Goal: Find specific page/section: Find specific page/section

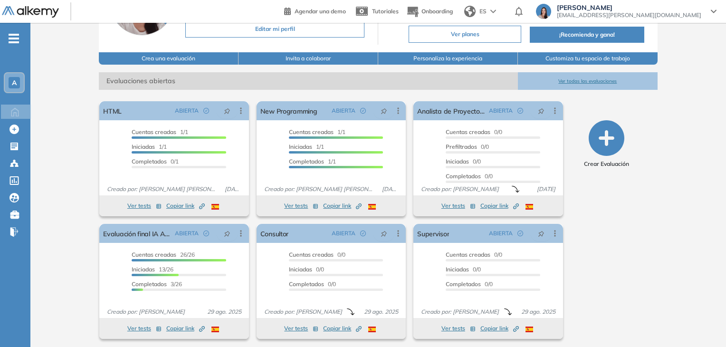
scroll to position [96, 0]
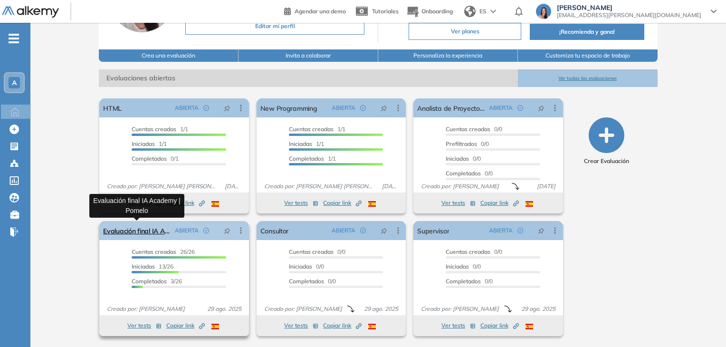
click at [158, 232] on link "Evaluación final IA Academy | Pomelo" at bounding box center [136, 230] width 67 height 19
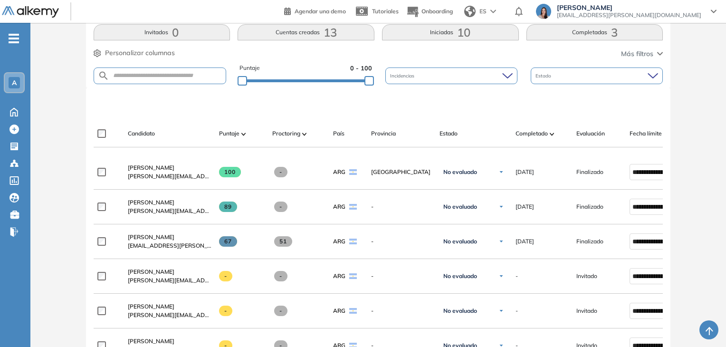
scroll to position [186, 0]
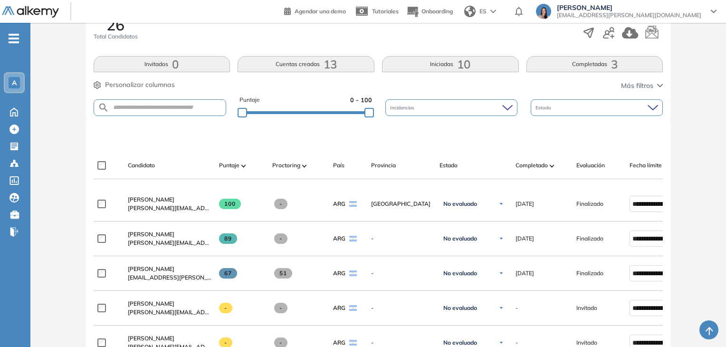
click at [5, 84] on div "A" at bounding box center [14, 82] width 19 height 19
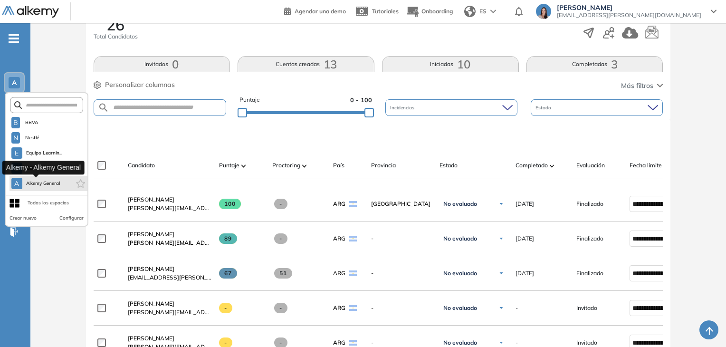
click at [46, 187] on button "A Alkemy General" at bounding box center [35, 183] width 49 height 11
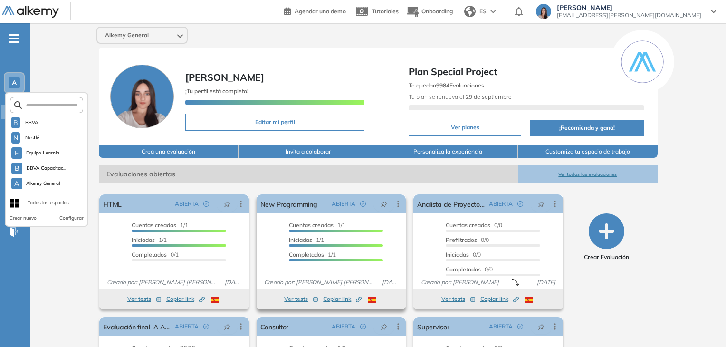
scroll to position [96, 0]
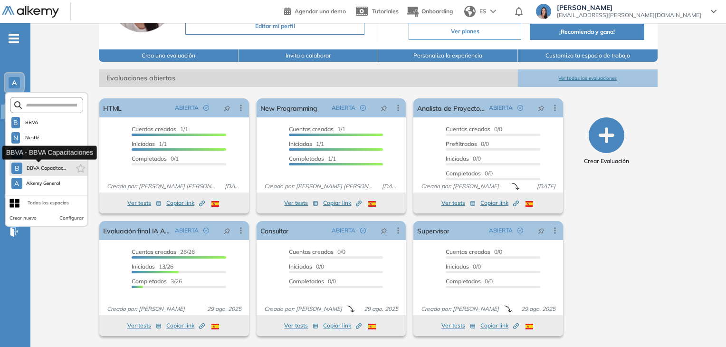
click at [37, 164] on span "BBVA Capacitac..." at bounding box center [46, 168] width 40 height 8
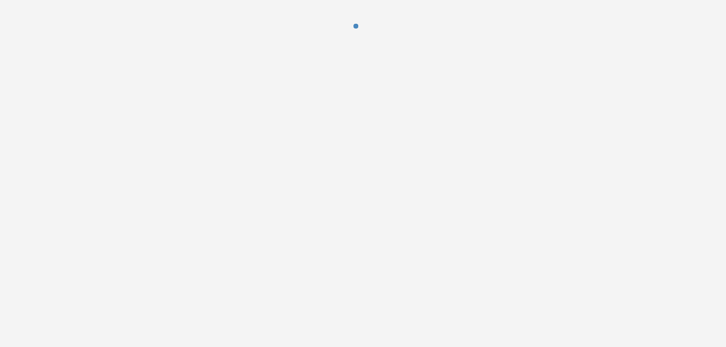
scroll to position [0, 0]
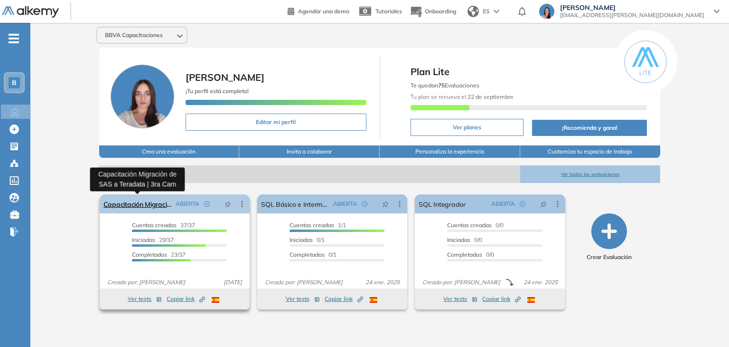
click at [133, 206] on link "Capacitación Migración de SAS a Teradata | 3ra Cam" at bounding box center [138, 203] width 68 height 19
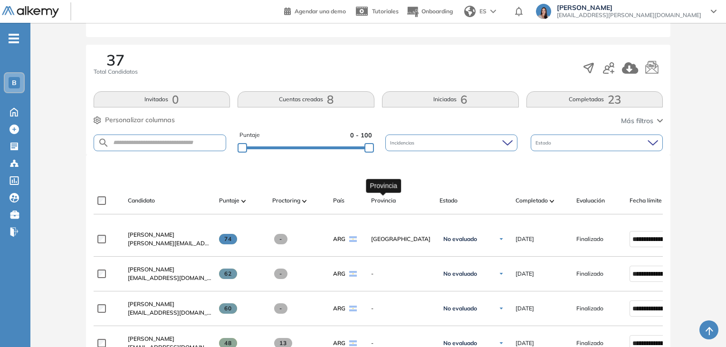
scroll to position [135, 0]
click at [554, 101] on button "Completadas 23" at bounding box center [594, 99] width 137 height 16
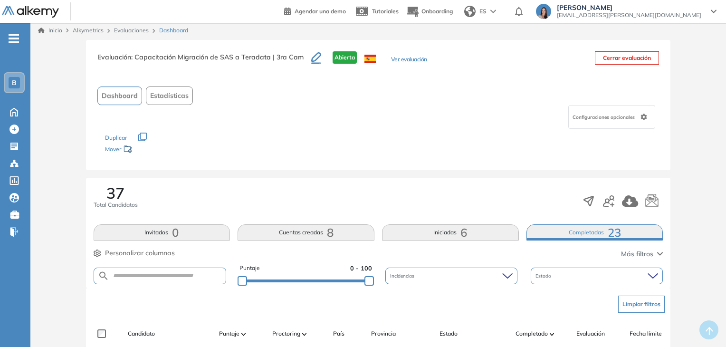
scroll to position [0, 0]
